Goal: Information Seeking & Learning: Learn about a topic

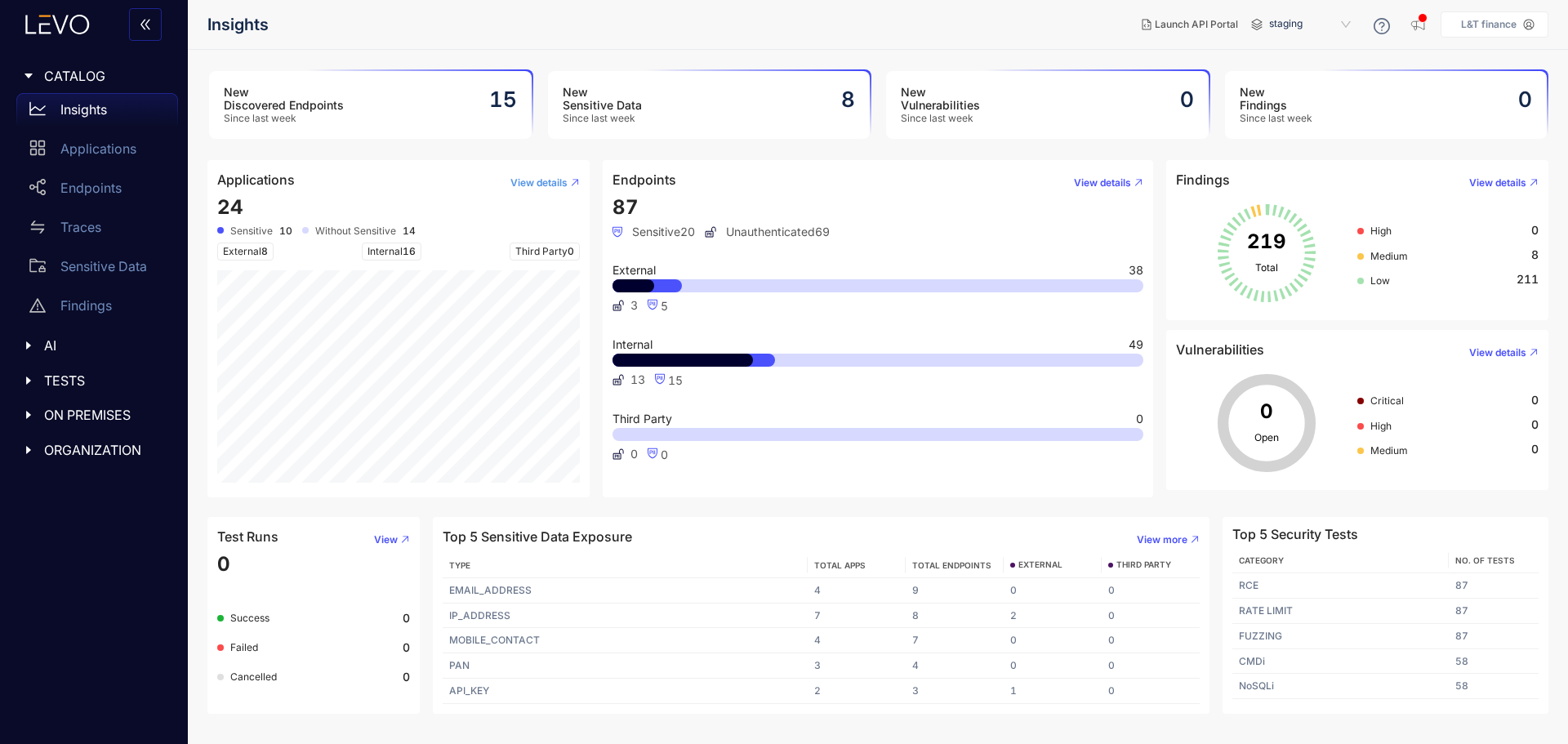
click at [546, 178] on span "View details" at bounding box center [539, 183] width 57 height 11
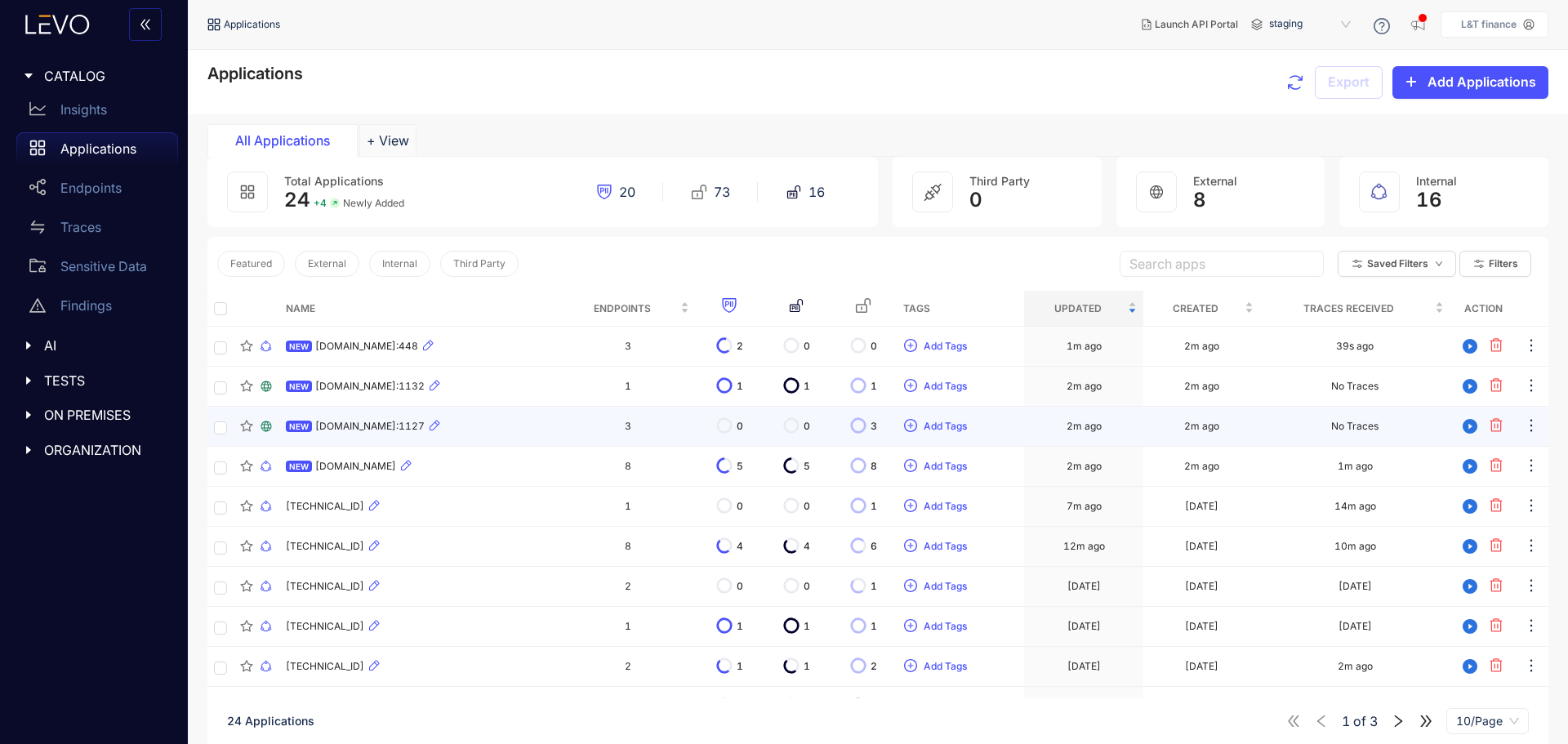
click at [510, 426] on div "NEW [DOMAIN_NAME]:1127" at bounding box center [420, 426] width 268 height 20
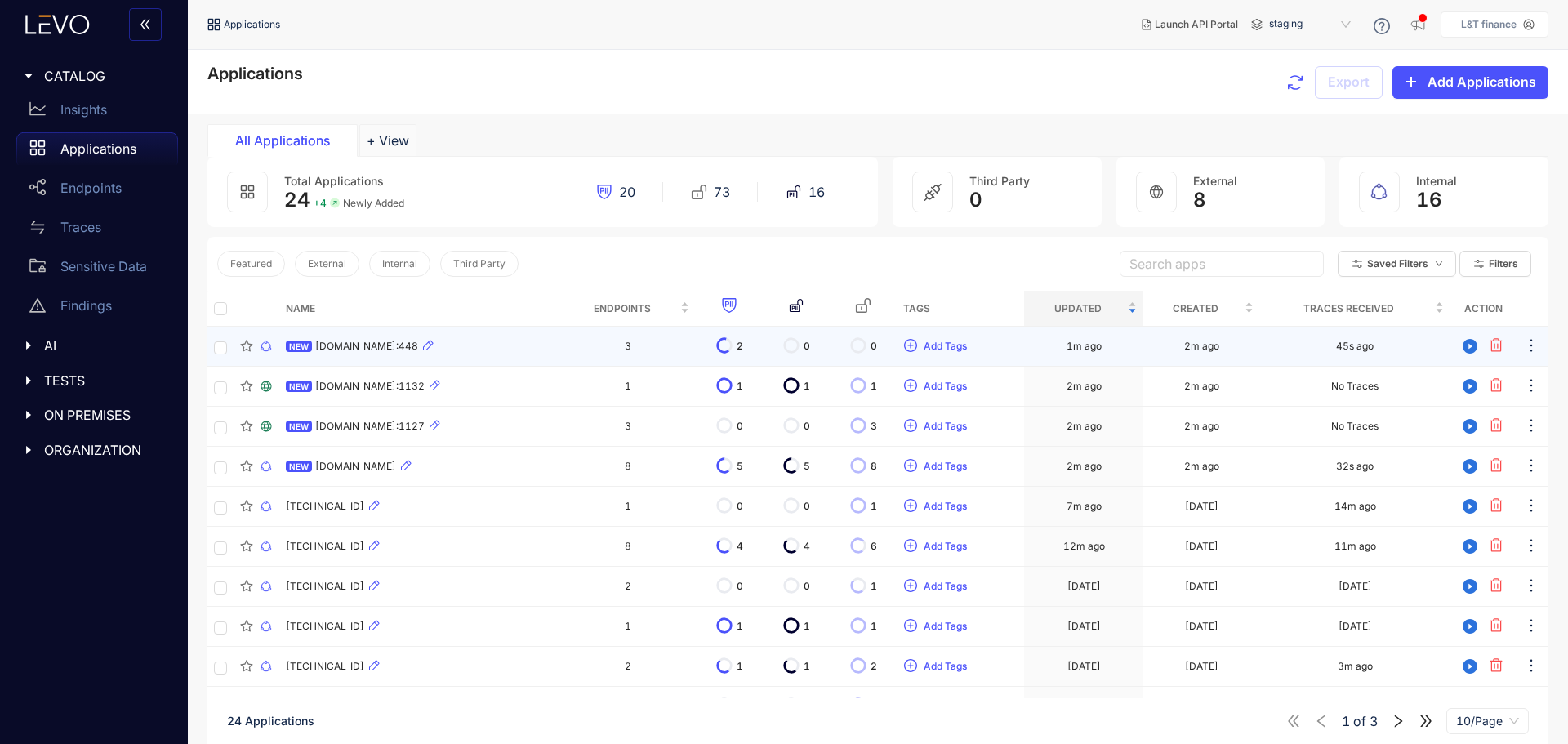
click at [377, 345] on span "[DOMAIN_NAME]:448" at bounding box center [366, 346] width 103 height 11
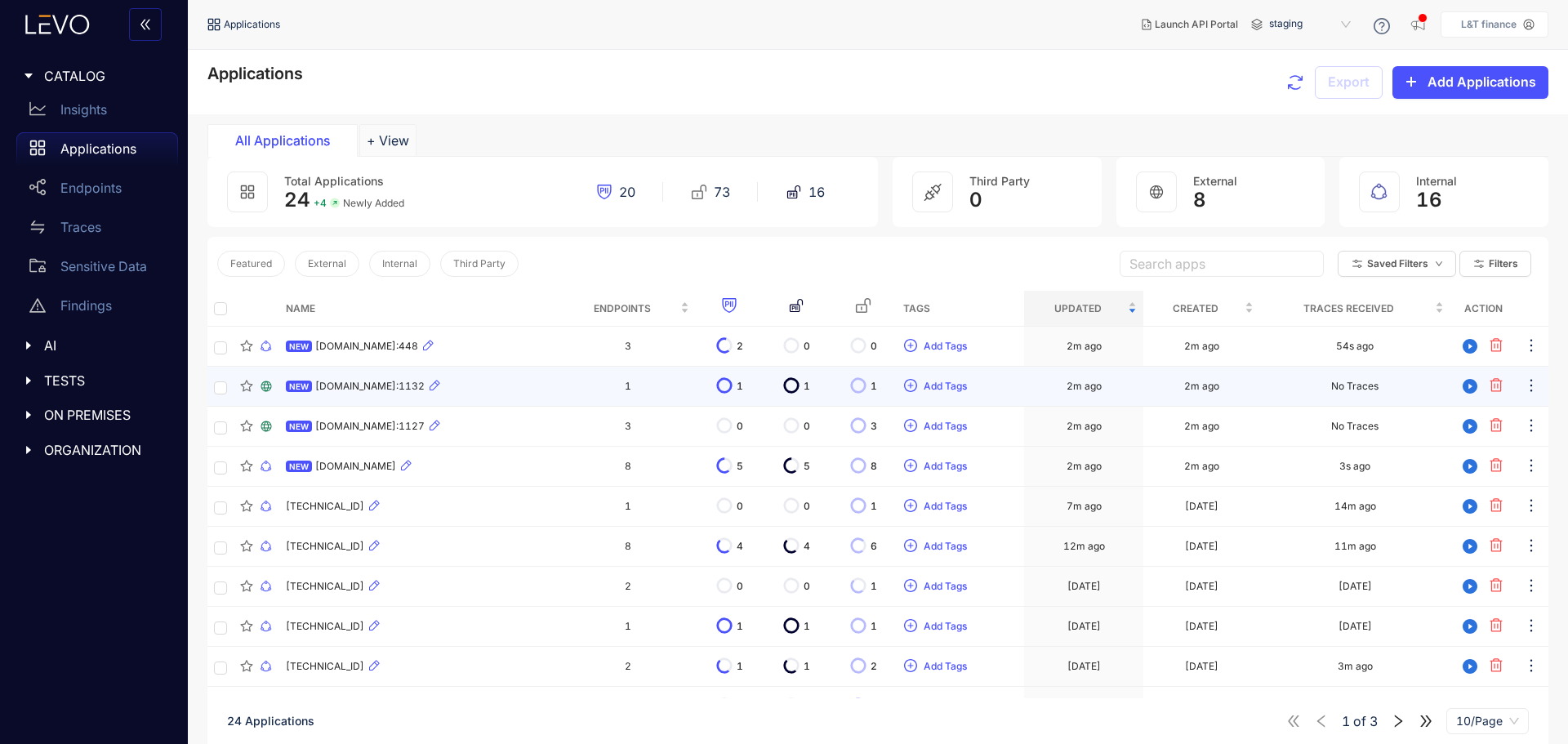
click at [343, 382] on span "[DOMAIN_NAME]:1132" at bounding box center [370, 386] width 110 height 11
